Goal: Find specific page/section: Find specific page/section

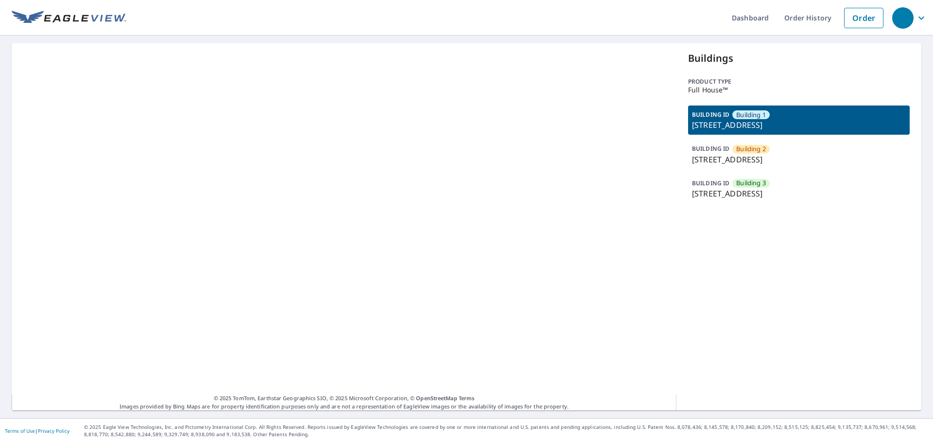
click at [754, 180] on span "Building 3" at bounding box center [751, 182] width 30 height 9
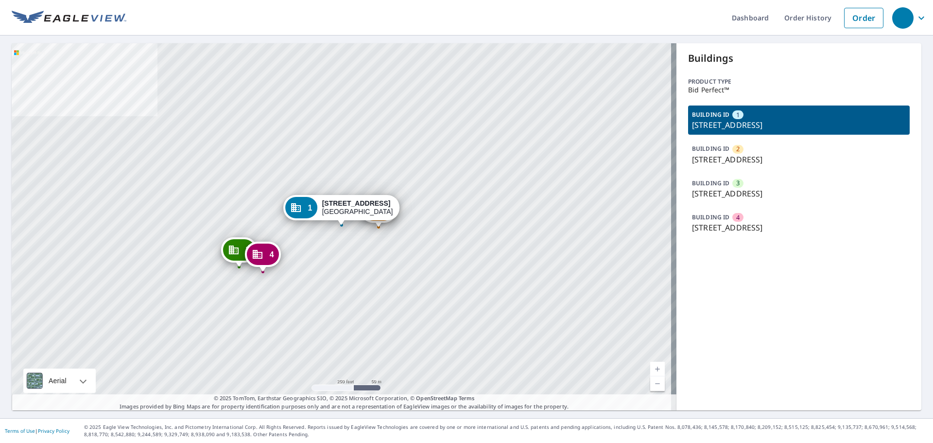
click at [760, 155] on p "1800 Canton Ave NW, Canton, OH, 44708-1810" at bounding box center [799, 160] width 214 height 12
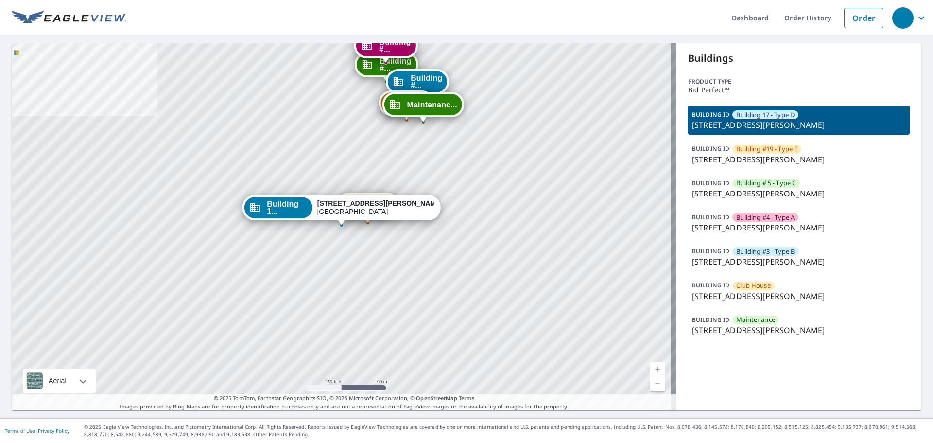
click at [732, 320] on div "Maintenance" at bounding box center [755, 319] width 47 height 9
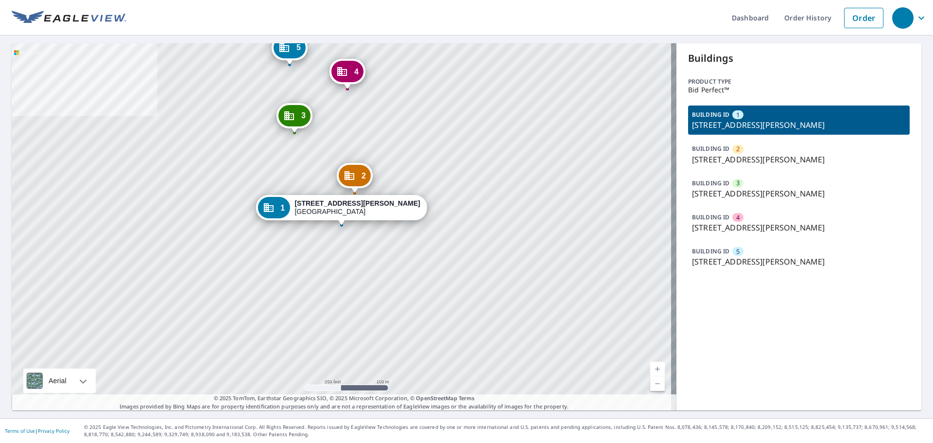
click at [753, 194] on p "[STREET_ADDRESS][PERSON_NAME]" at bounding box center [799, 194] width 214 height 12
